Goal: Obtain resource: Download file/media

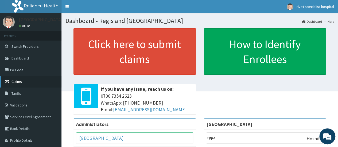
click at [14, 81] on span "Claims" at bounding box center [16, 81] width 10 height 5
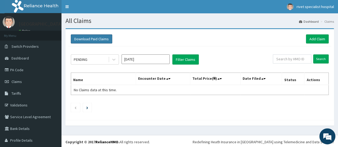
click at [96, 40] on button "Download Paid Claims" at bounding box center [91, 38] width 41 height 9
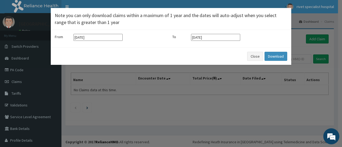
click at [99, 39] on input "[DATE]" at bounding box center [97, 37] width 49 height 7
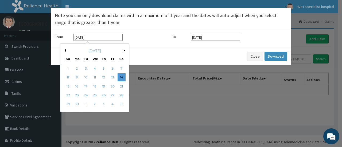
click at [124, 50] on button "Next Month" at bounding box center [125, 50] width 3 height 3
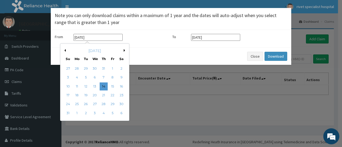
click at [124, 50] on button "Next Month" at bounding box center [125, 50] width 3 height 3
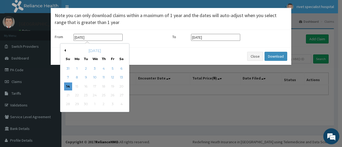
click at [65, 50] on button "Previous Month" at bounding box center [64, 50] width 3 height 3
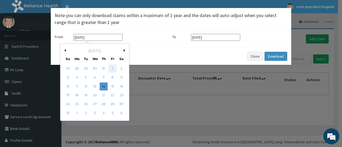
click at [111, 67] on div "1" at bounding box center [112, 69] width 8 height 8
type input "01-08-2025"
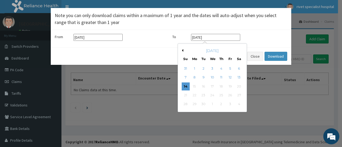
click at [221, 36] on input "[DATE]" at bounding box center [215, 37] width 49 height 7
click at [203, 68] on div "2" at bounding box center [203, 69] width 8 height 8
type input "02-09-2025"
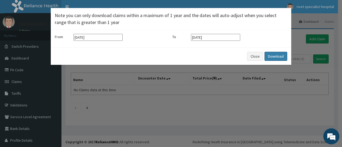
click at [269, 55] on button "Download" at bounding box center [275, 56] width 23 height 9
